Goal: Task Accomplishment & Management: Complete application form

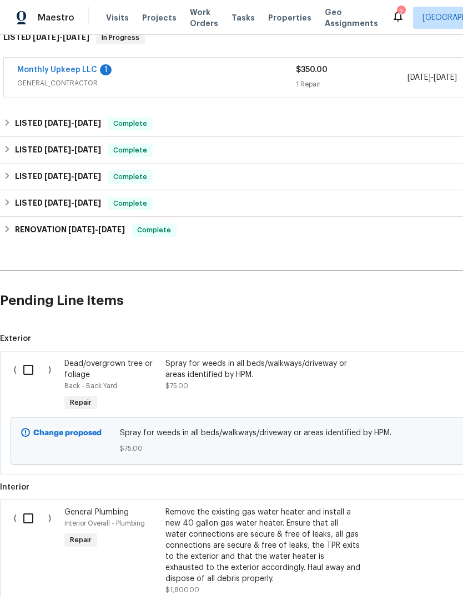
scroll to position [191, 0]
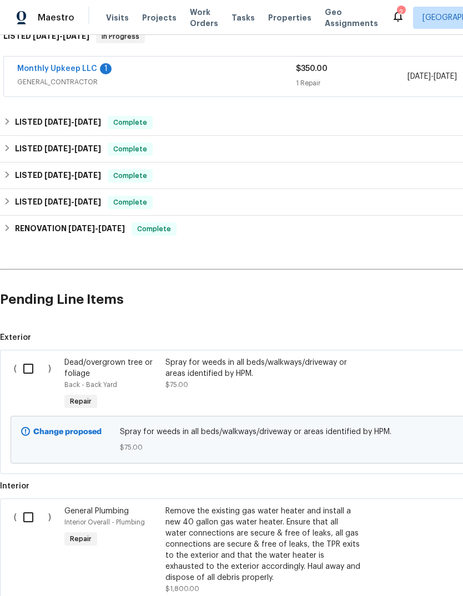
click at [174, 357] on div "Spray for weeds in all beds/walkways/driveway or areas identified by HPM. $75.00" at bounding box center [262, 373] width 195 height 33
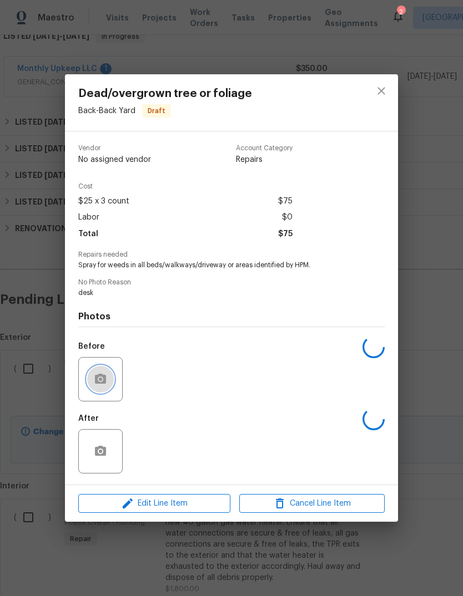
click at [97, 378] on icon "button" at bounding box center [100, 379] width 11 height 10
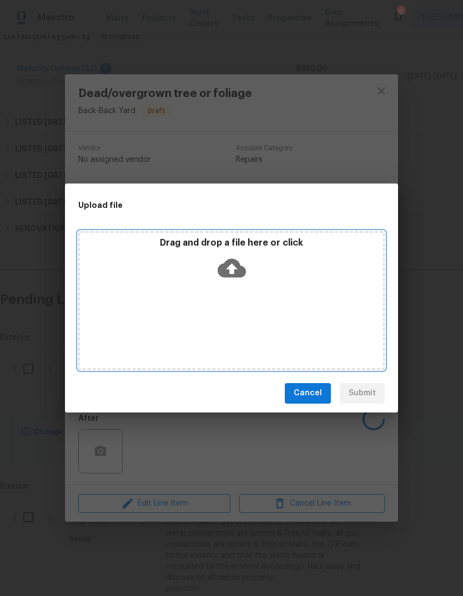
click at [235, 272] on icon at bounding box center [231, 268] width 28 height 19
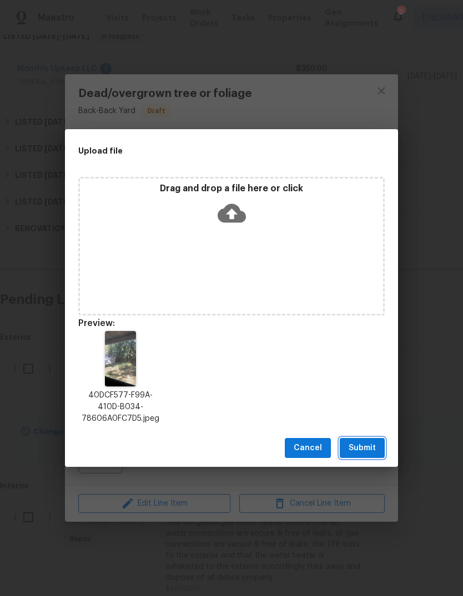
click at [375, 449] on span "Submit" at bounding box center [361, 449] width 27 height 14
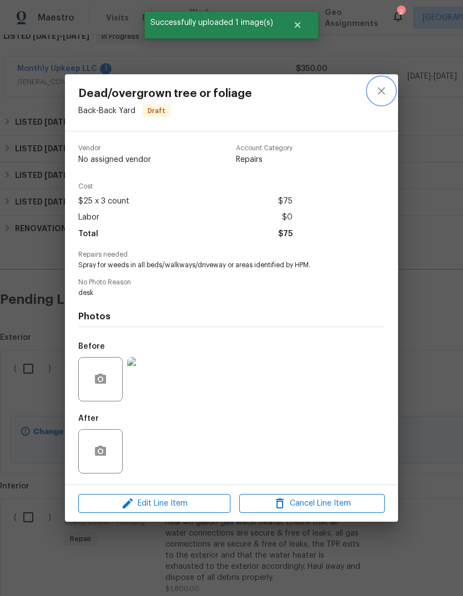
click at [383, 89] on icon "close" at bounding box center [381, 90] width 13 height 13
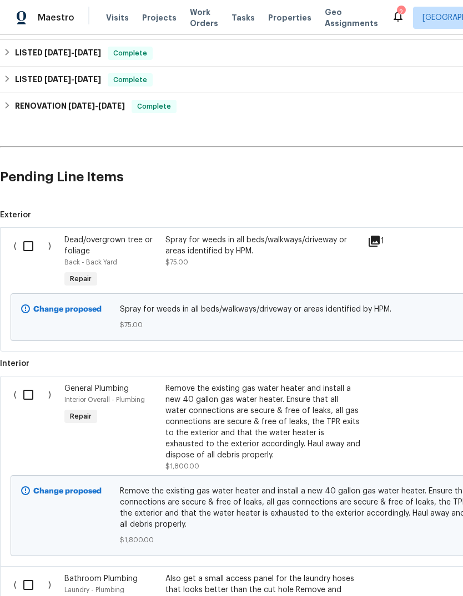
scroll to position [314, 0]
click at [211, 388] on div "Remove the existing gas water heater and install a new 40 gallon gas water heat…" at bounding box center [262, 422] width 195 height 78
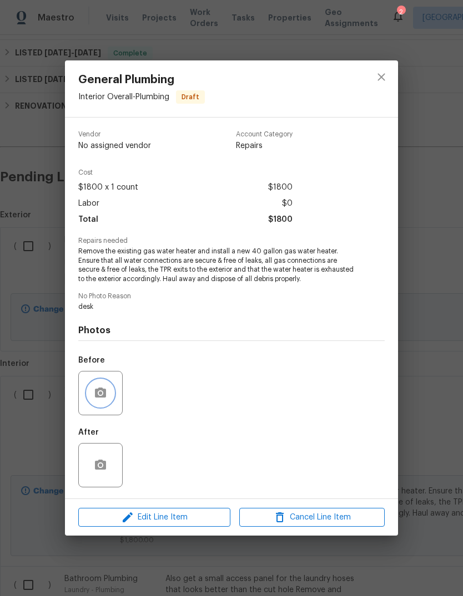
click at [111, 396] on button "button" at bounding box center [100, 393] width 27 height 27
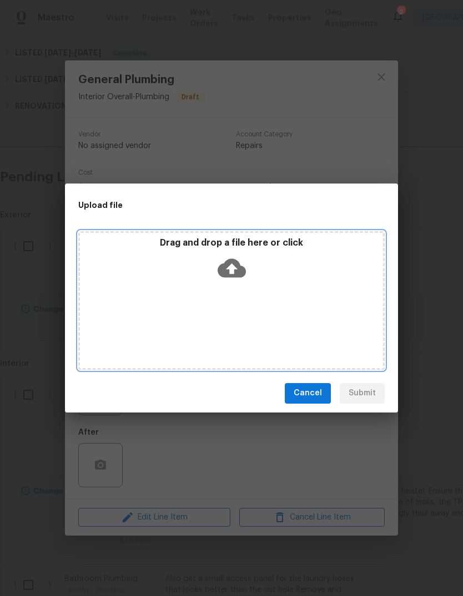
click at [234, 276] on icon at bounding box center [231, 268] width 28 height 19
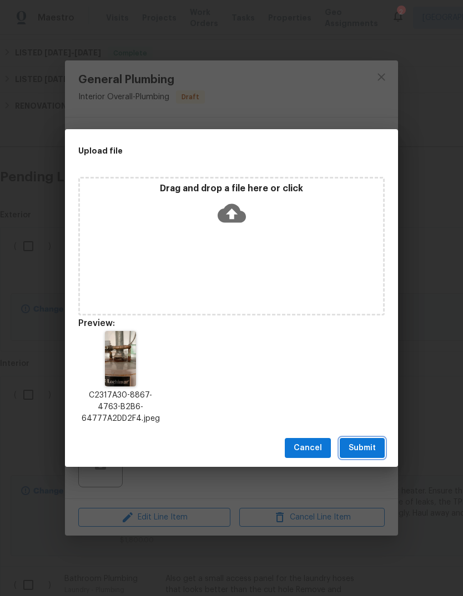
click at [370, 447] on span "Submit" at bounding box center [361, 449] width 27 height 14
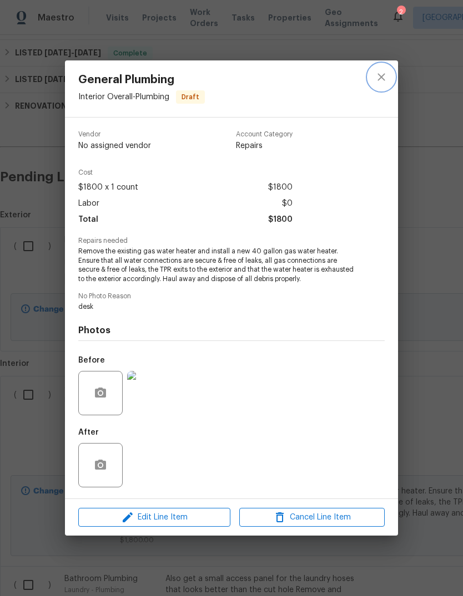
click at [383, 79] on icon "close" at bounding box center [381, 76] width 13 height 13
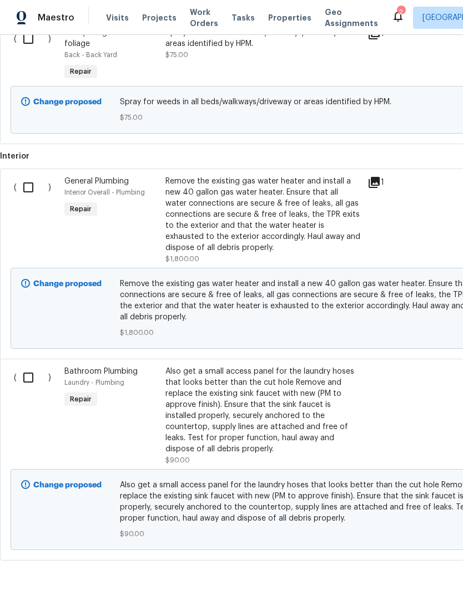
scroll to position [521, 0]
click at [284, 367] on div "Also get a small access panel for the laundry hoses that looks better than the …" at bounding box center [262, 411] width 195 height 89
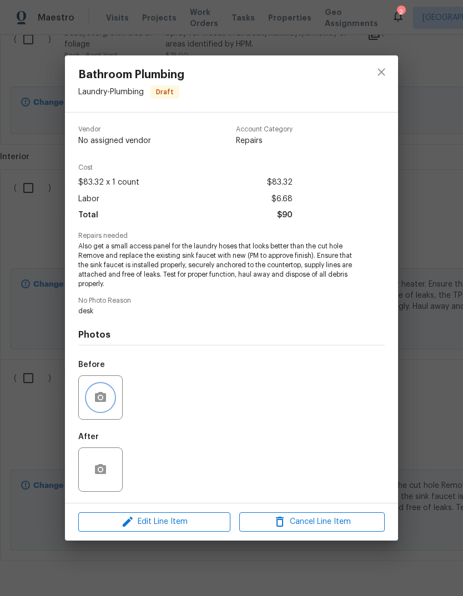
click at [98, 406] on button "button" at bounding box center [100, 397] width 27 height 27
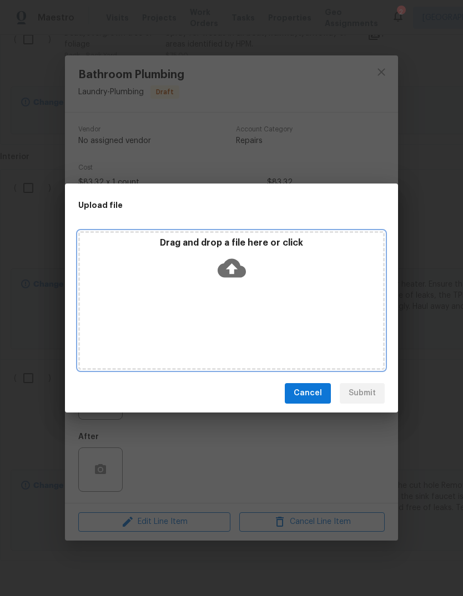
click at [229, 270] on icon at bounding box center [231, 268] width 28 height 19
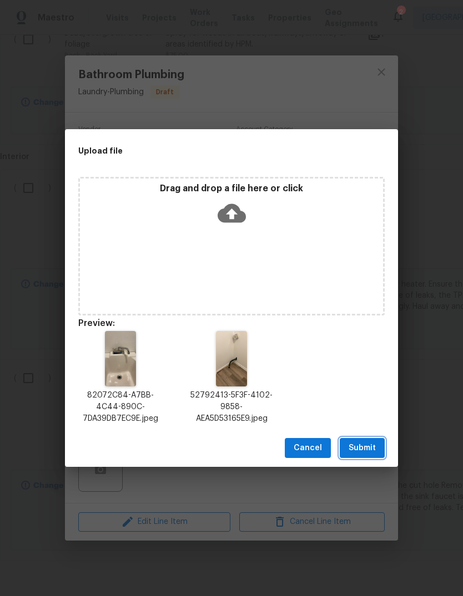
click at [369, 449] on span "Submit" at bounding box center [361, 449] width 27 height 14
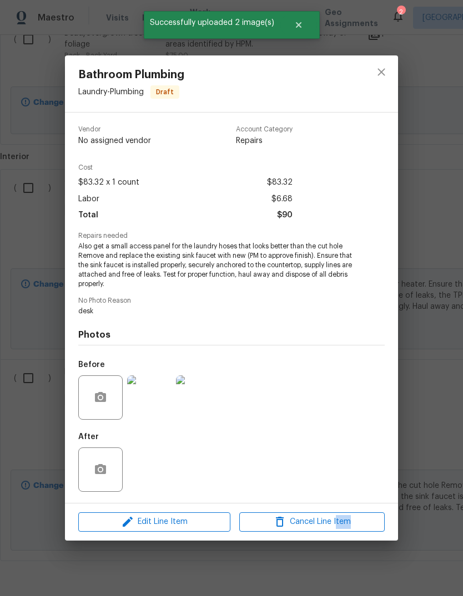
click at [311, 434] on div "After" at bounding box center [231, 463] width 306 height 72
